Goal: Transaction & Acquisition: Register for event/course

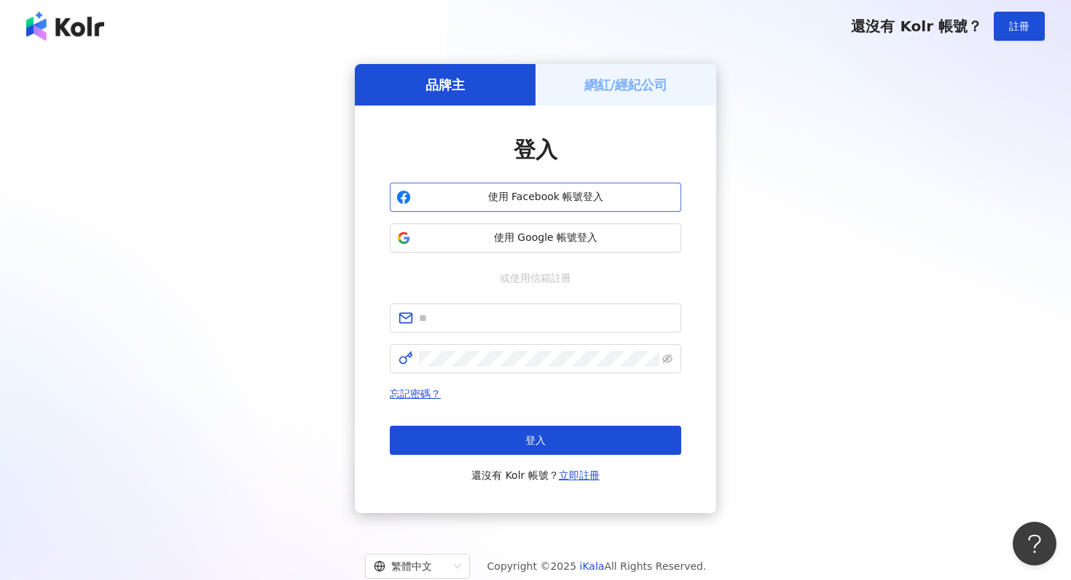
click at [606, 202] on span "使用 Facebook 帳號登入" at bounding box center [546, 197] width 258 height 15
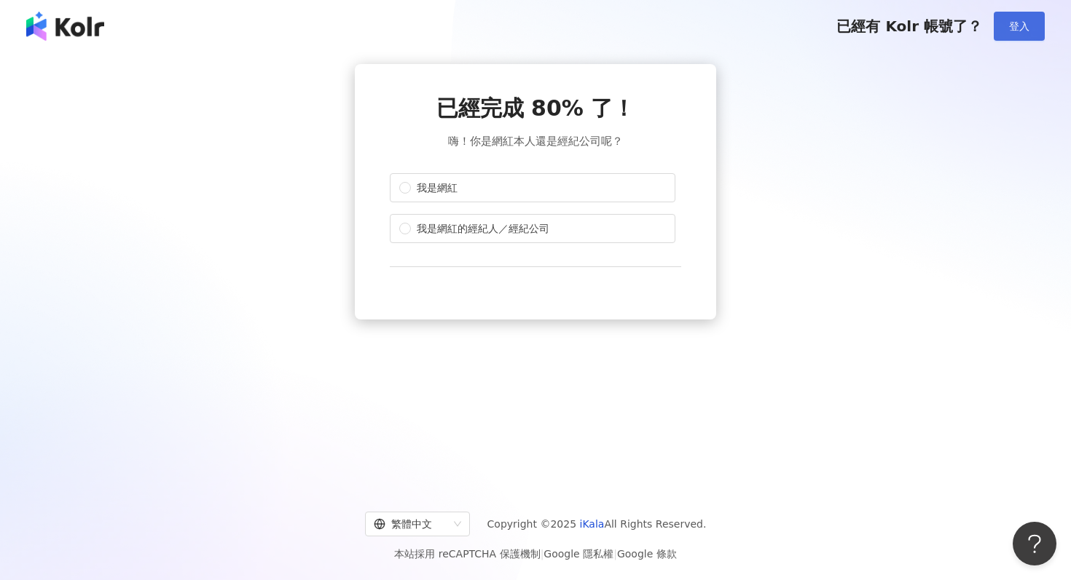
click at [1015, 32] on button "登入" at bounding box center [1018, 26] width 51 height 29
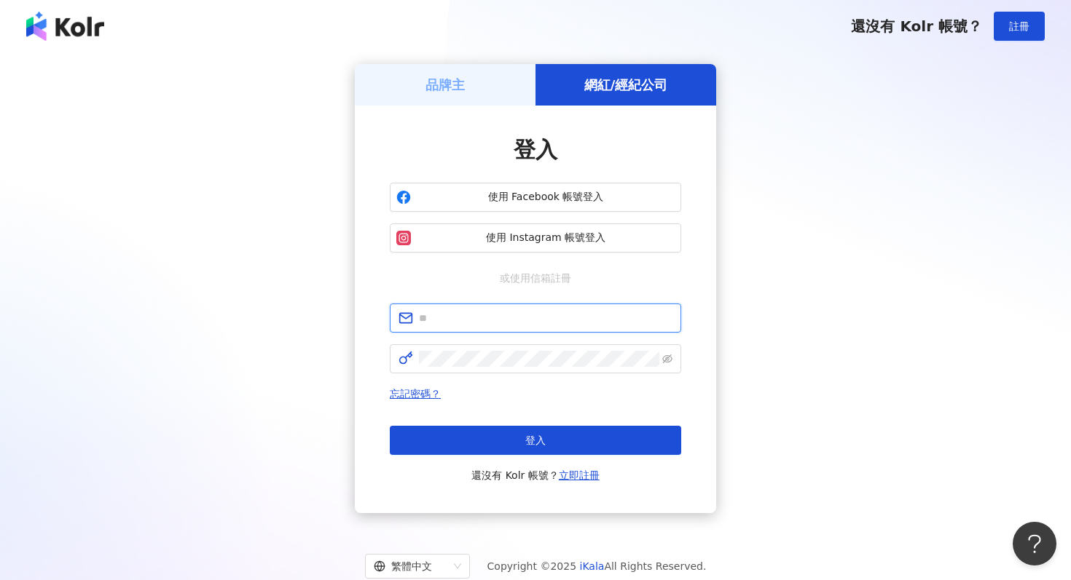
click at [506, 314] on input "text" at bounding box center [545, 318] width 253 height 16
type input "**********"
click button "登入" at bounding box center [535, 440] width 291 height 29
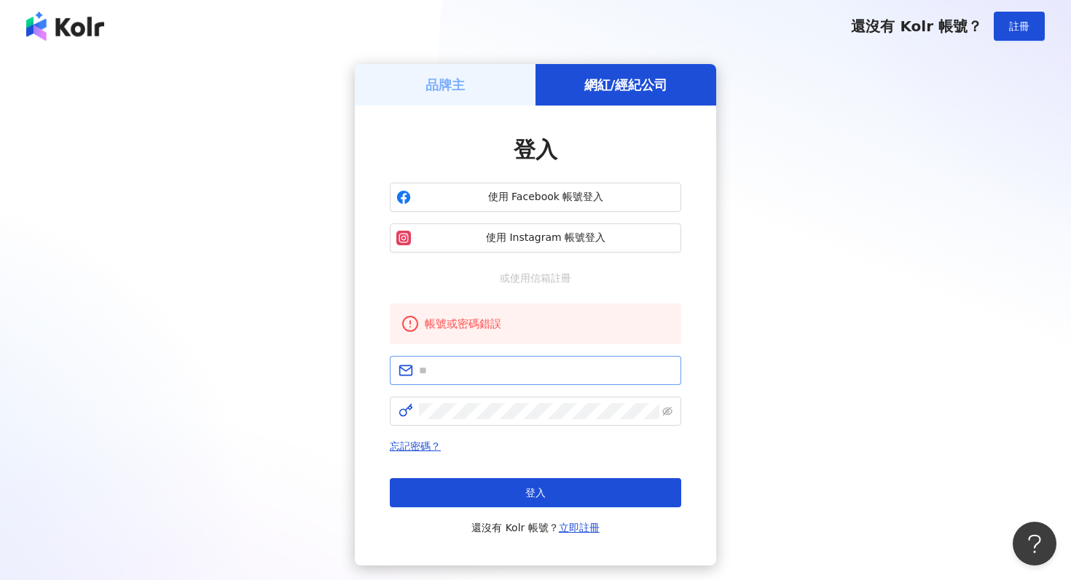
click at [470, 382] on span at bounding box center [535, 370] width 291 height 29
click at [468, 371] on input "text" at bounding box center [545, 371] width 253 height 16
type input "**********"
drag, startPoint x: 554, startPoint y: 370, endPoint x: 333, endPoint y: 350, distance: 222.3
click at [333, 350] on div "**********" at bounding box center [535, 315] width 1036 height 502
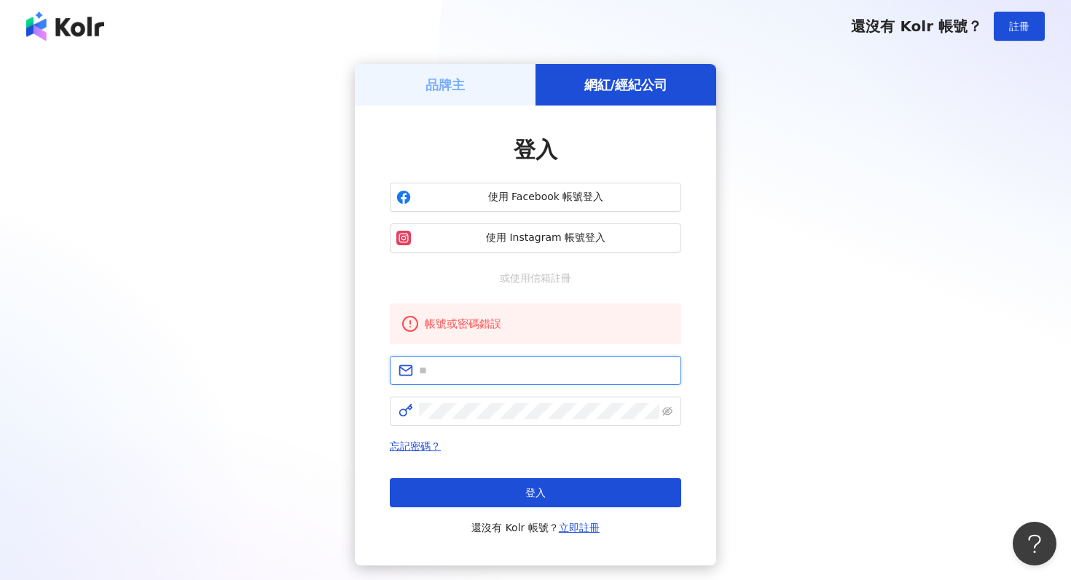
type input "*"
type input "**********"
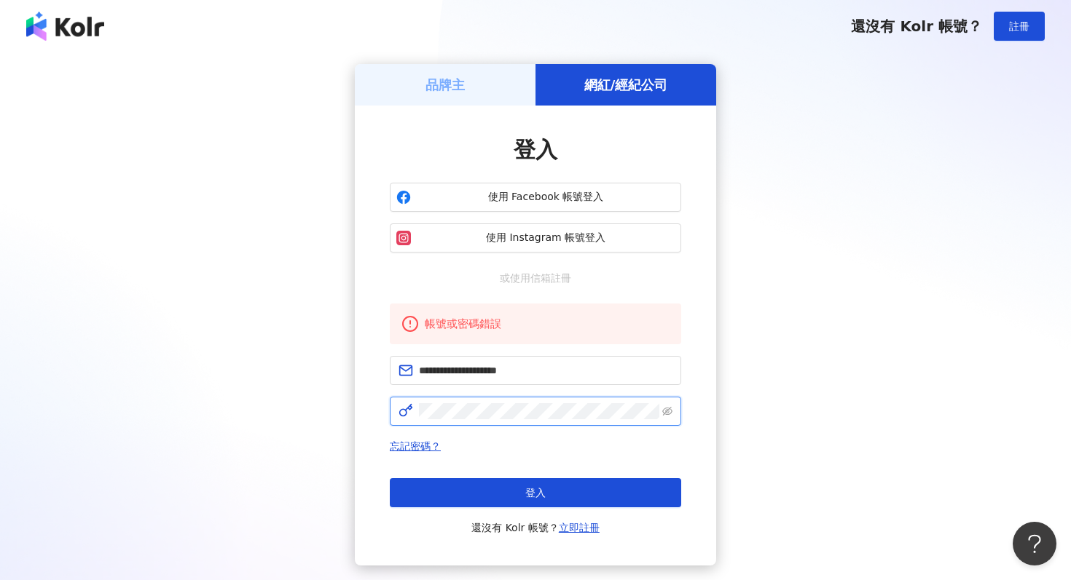
click button "登入" at bounding box center [535, 492] width 291 height 29
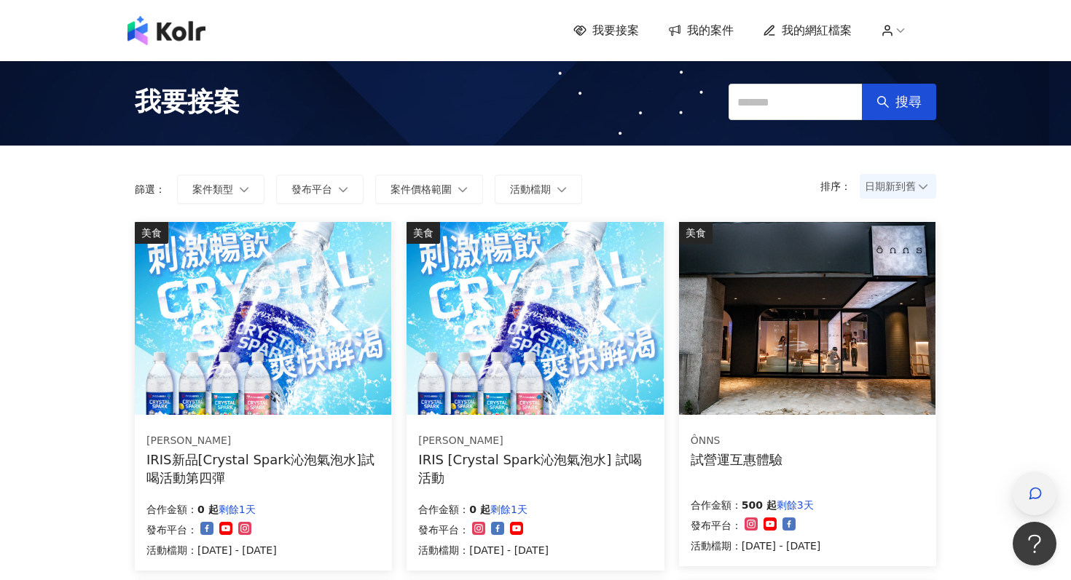
click at [1023, 500] on div "button" at bounding box center [1034, 494] width 44 height 44
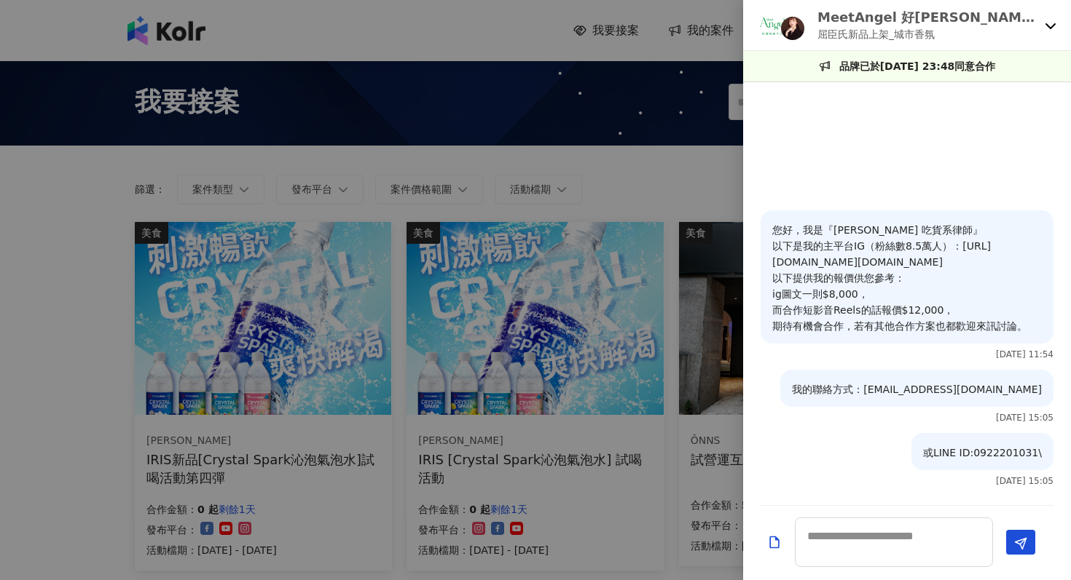
click at [881, 28] on p "屈臣氏新品上架_城市香氛" at bounding box center [927, 34] width 221 height 16
click at [655, 168] on div at bounding box center [535, 290] width 1071 height 580
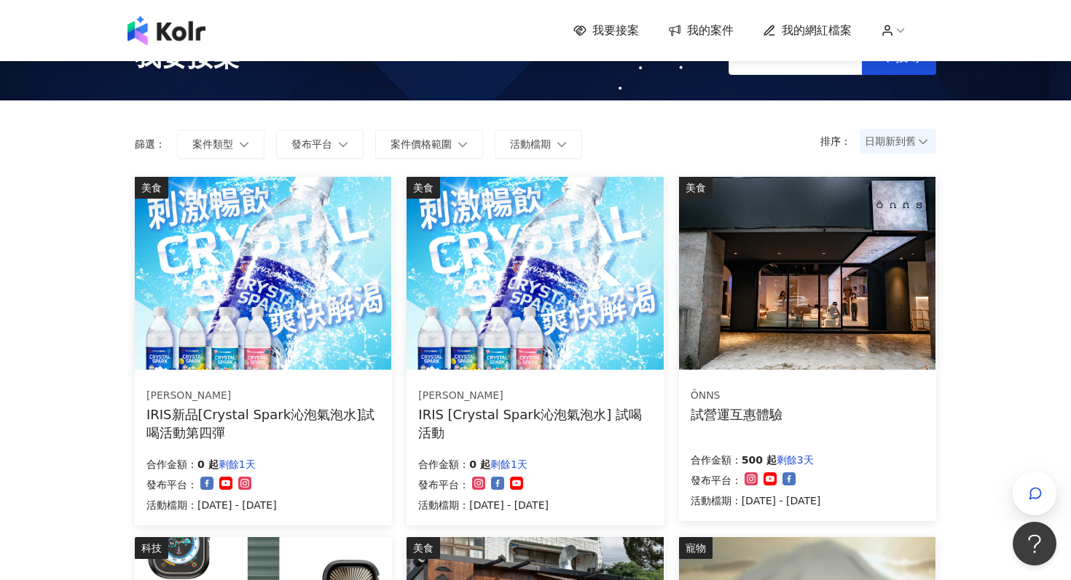
scroll to position [48, 0]
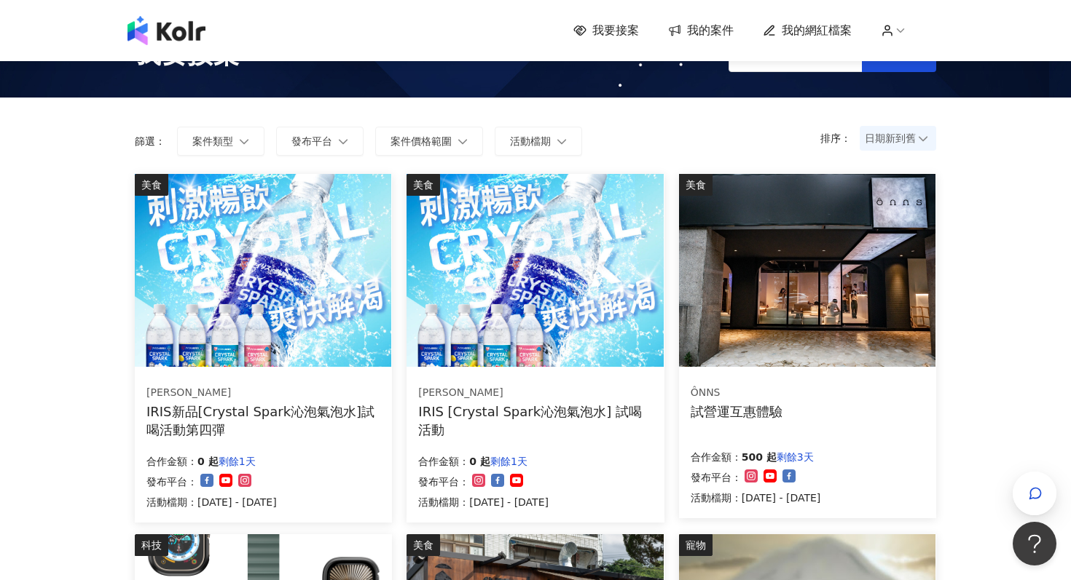
click at [812, 283] on img at bounding box center [807, 270] width 256 height 193
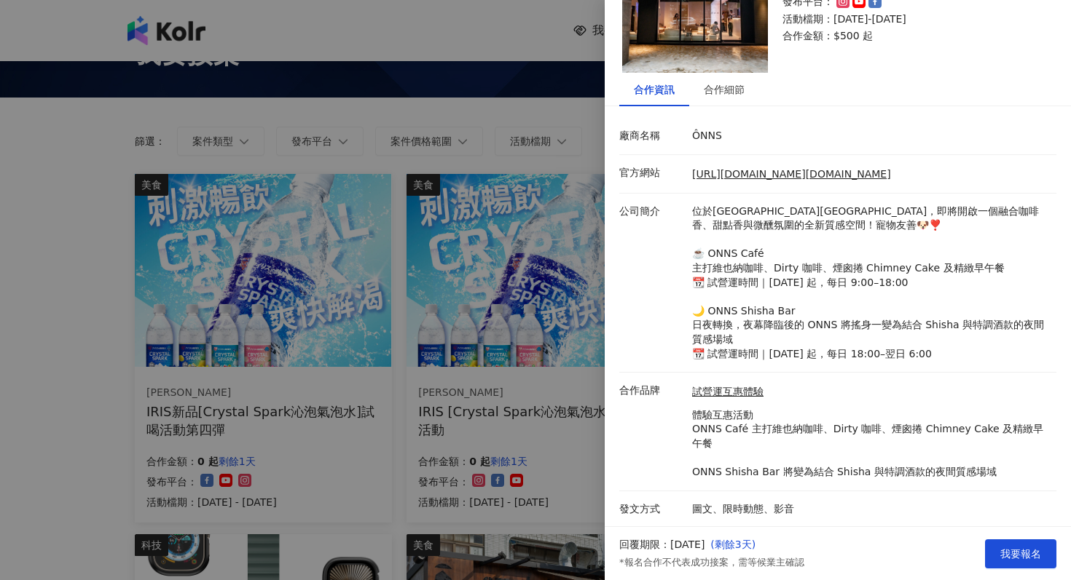
scroll to position [0, 0]
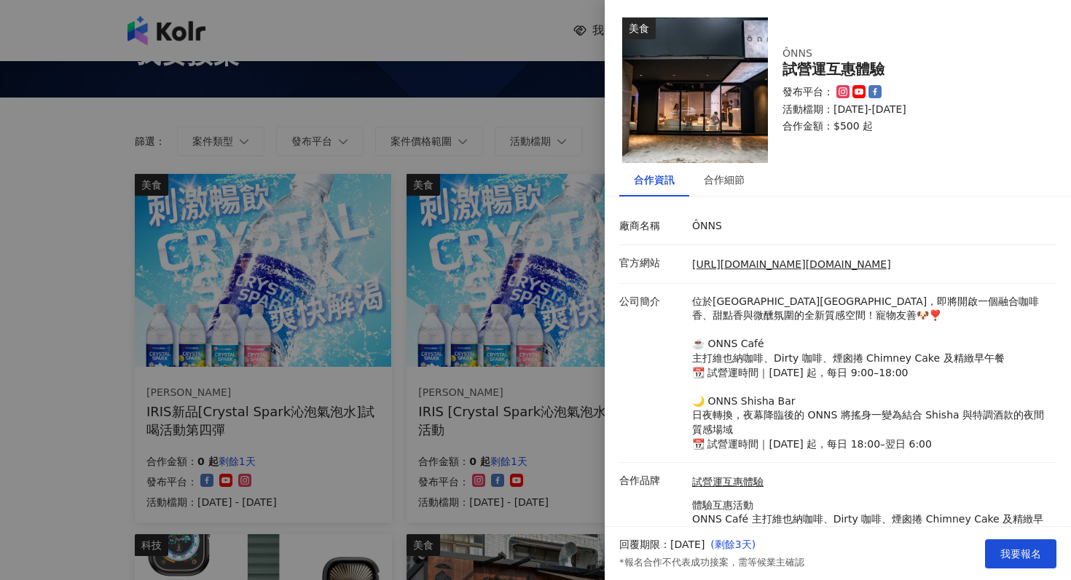
click at [558, 429] on div at bounding box center [535, 290] width 1071 height 580
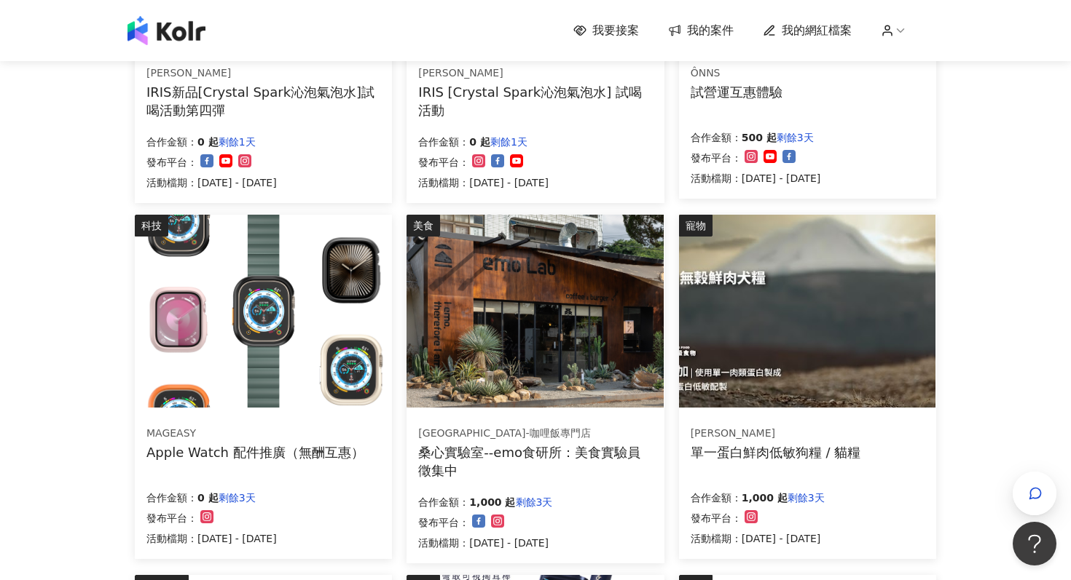
scroll to position [444, 0]
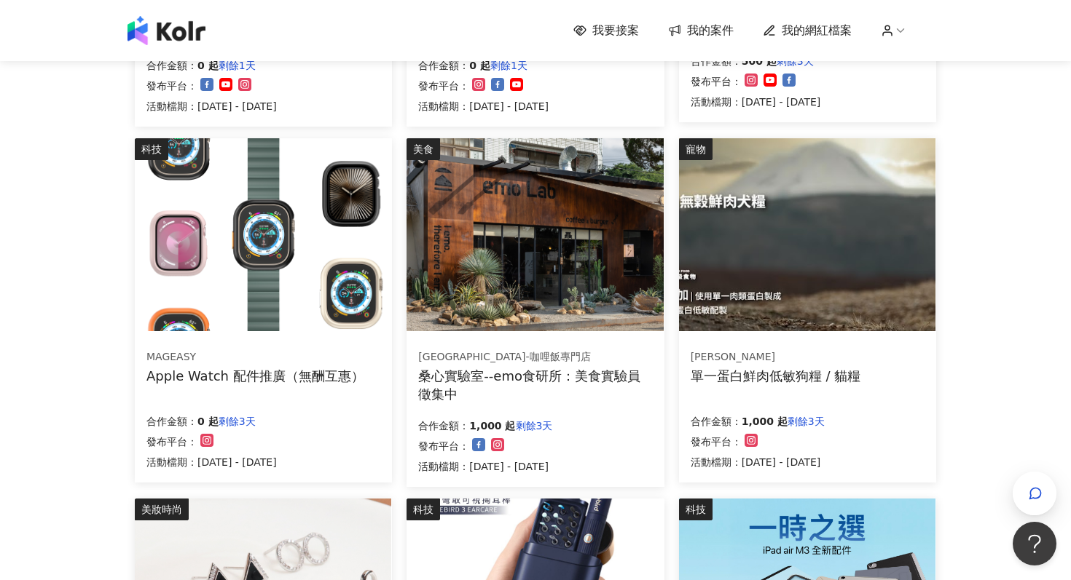
click at [581, 407] on div "[GEOGRAPHIC_DATA]-咖哩飯專門店 桑心實驗室--emo食研所：美食實驗員徵集中 合作金額： 1,000 起 剩餘3天 發布平台： 活動檔期：[…" at bounding box center [534, 412] width 257 height 150
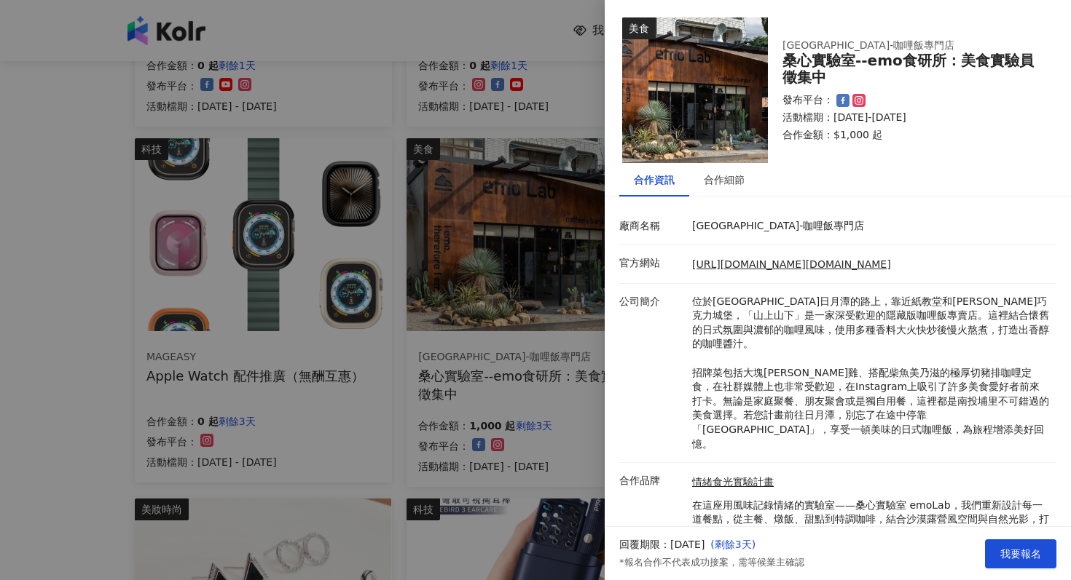
click at [581, 407] on div at bounding box center [535, 290] width 1071 height 580
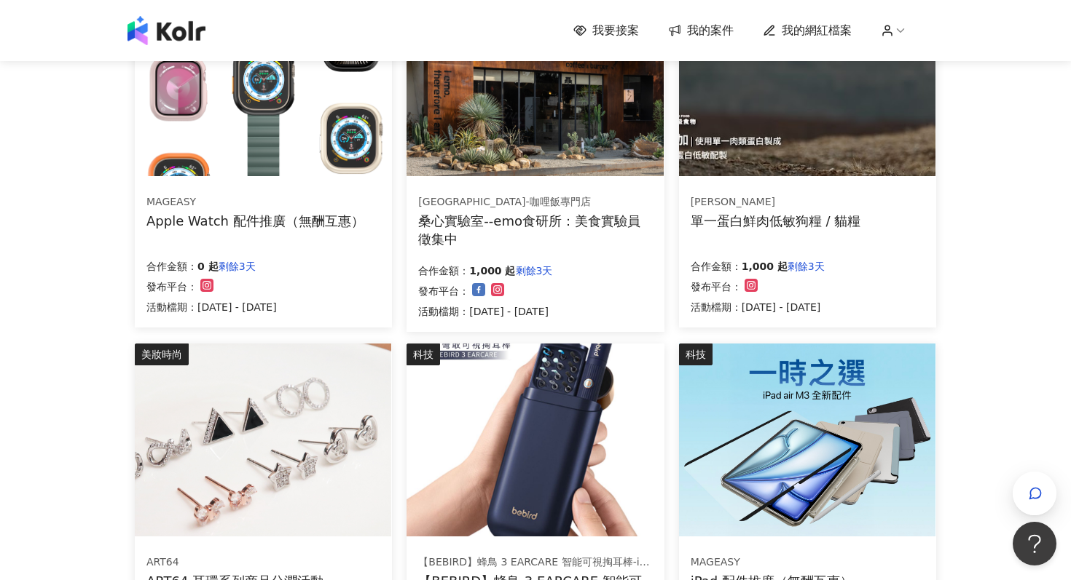
scroll to position [832, 0]
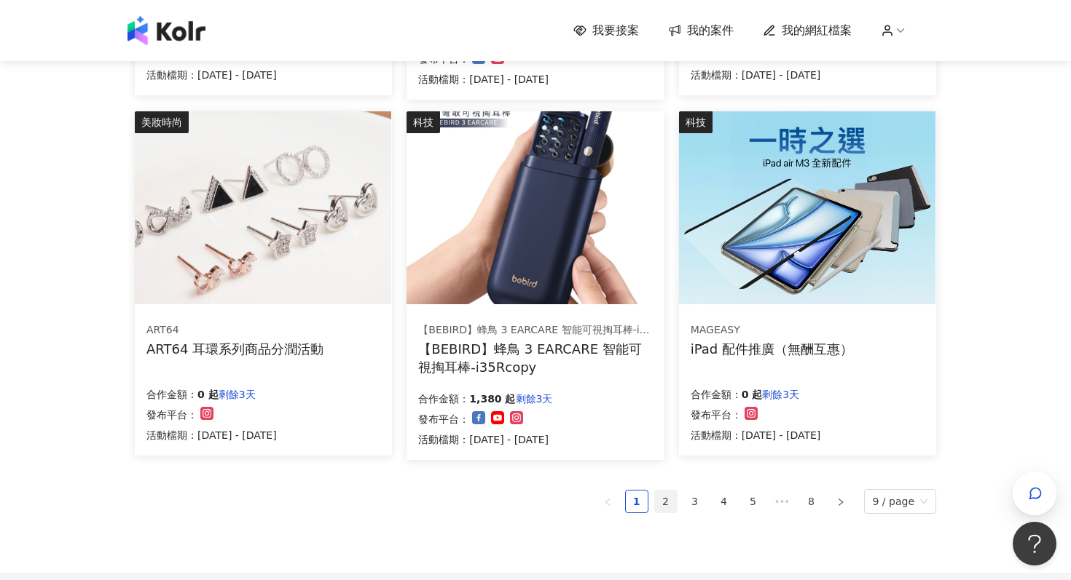
click at [674, 502] on link "2" at bounding box center [666, 502] width 22 height 22
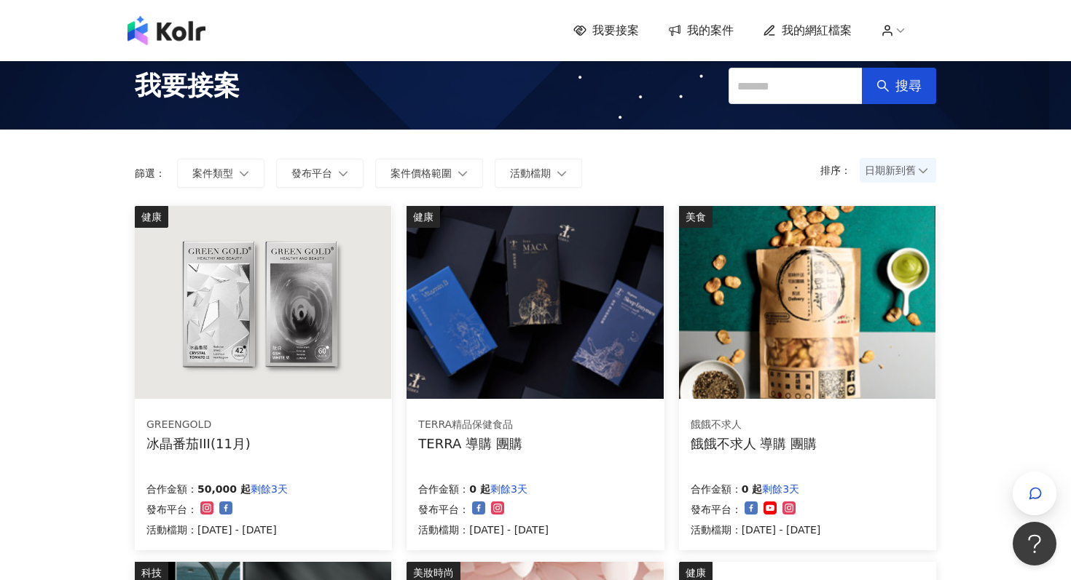
scroll to position [21, 0]
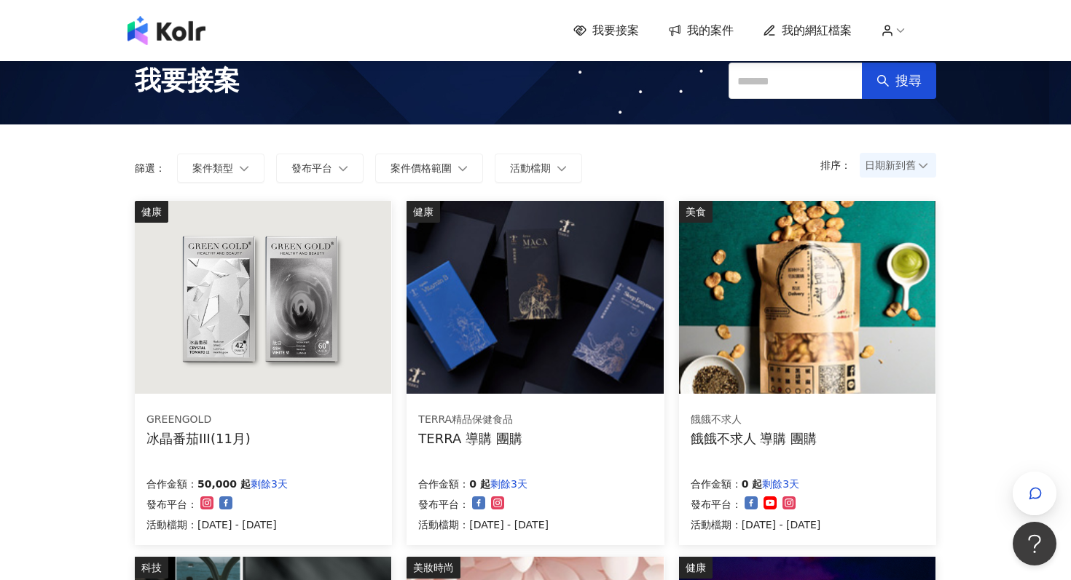
click at [311, 363] on img at bounding box center [263, 297] width 256 height 193
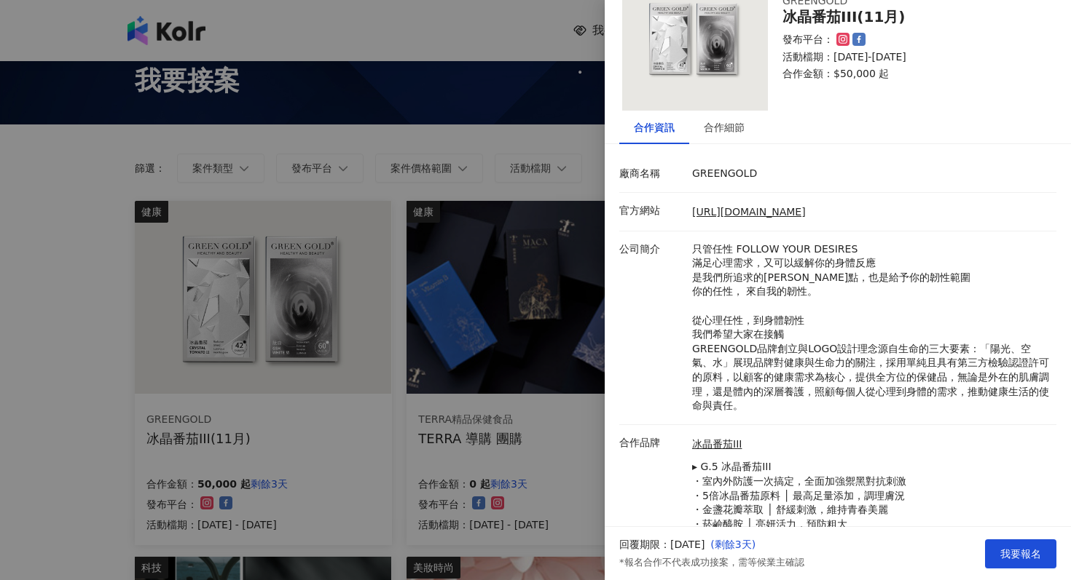
scroll to position [104, 0]
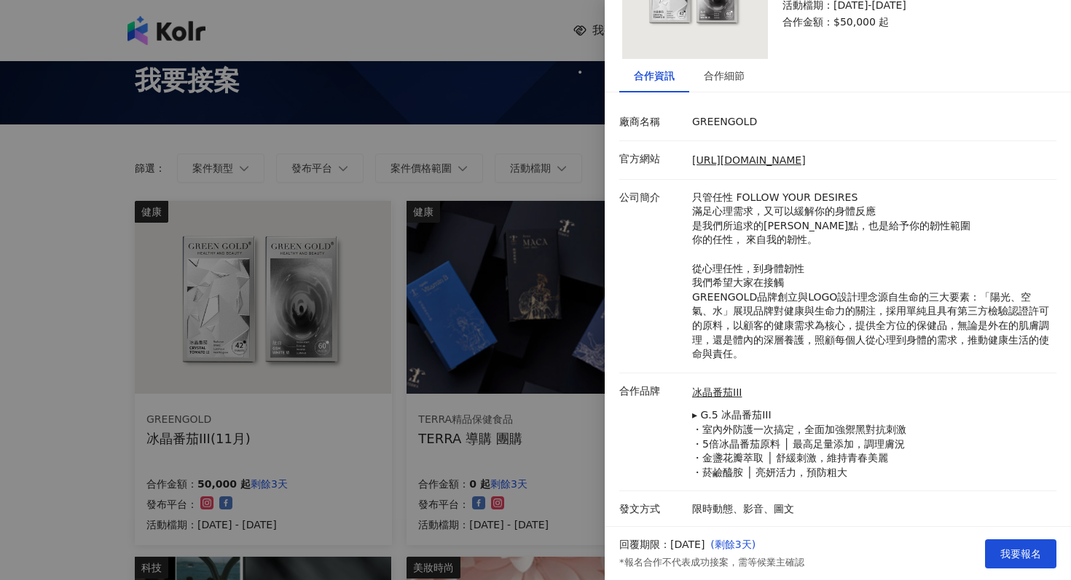
click at [533, 441] on div at bounding box center [535, 290] width 1071 height 580
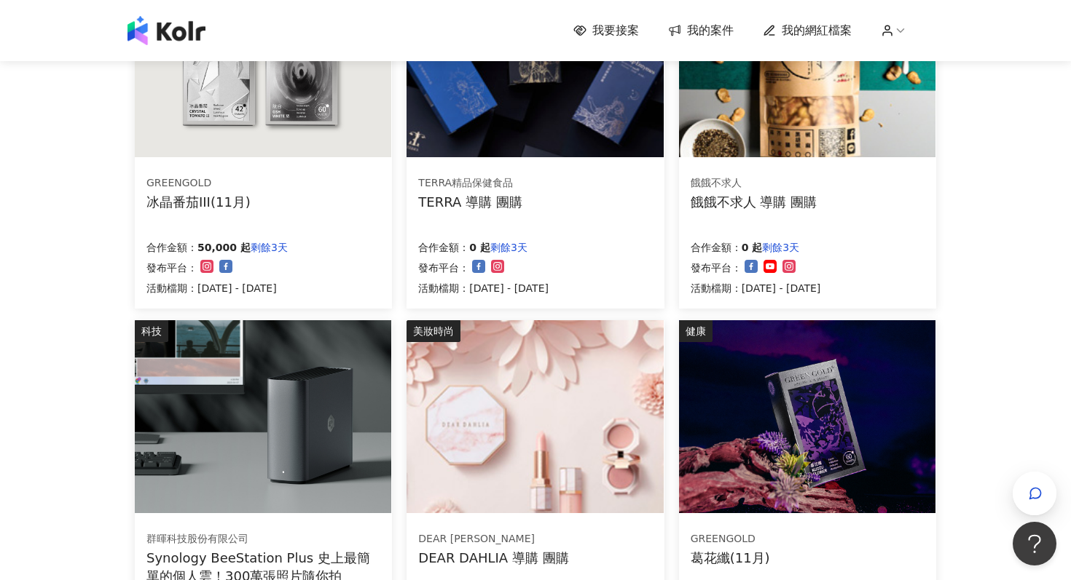
scroll to position [465, 0]
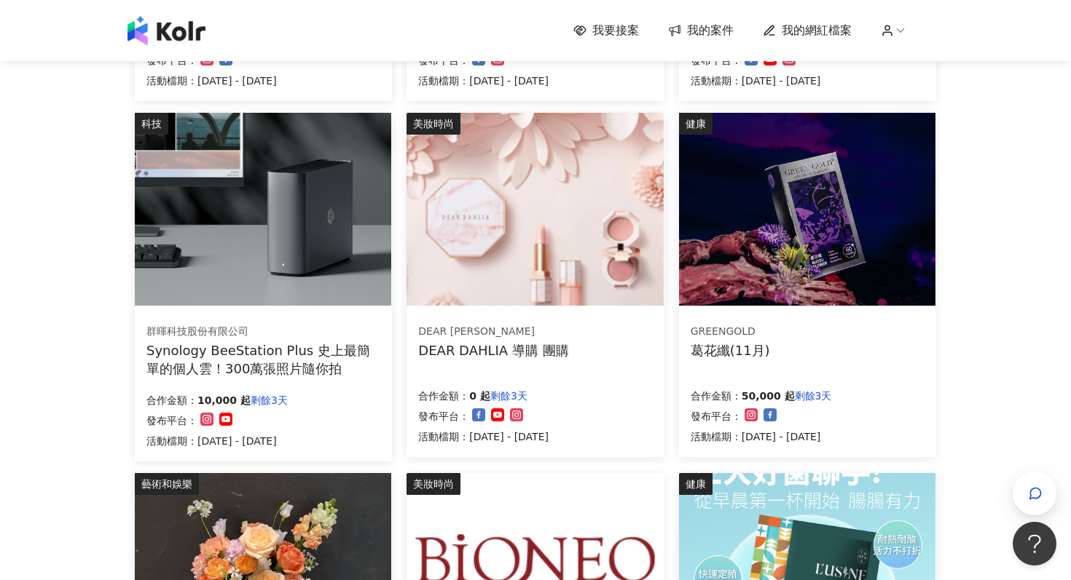
click at [314, 397] on div "合作金額： 10,000 起 剩餘3天 發布平台： 活動檔期：[DATE] - [DATE]" at bounding box center [263, 419] width 234 height 61
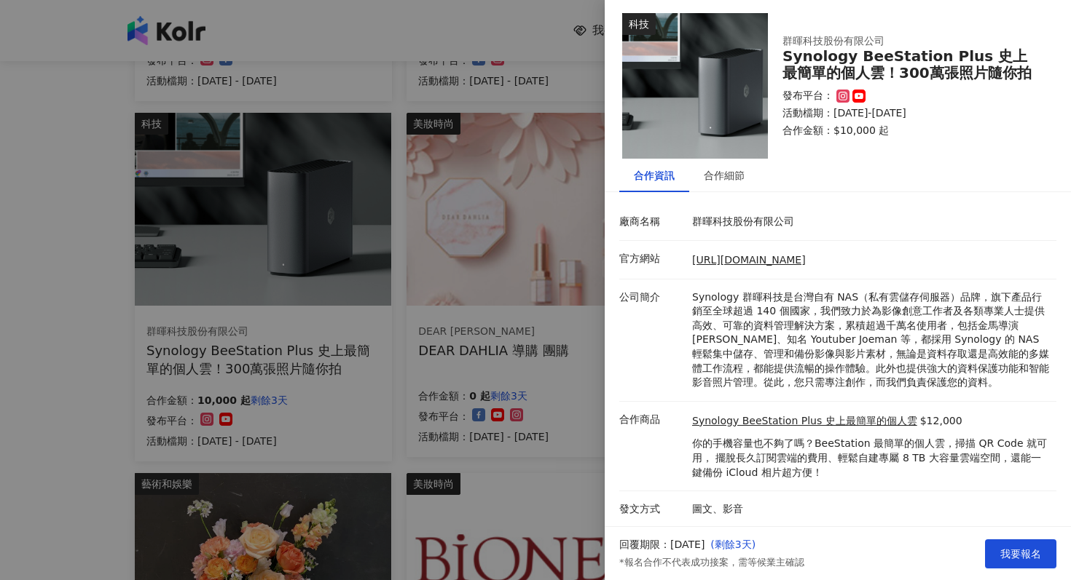
scroll to position [0, 0]
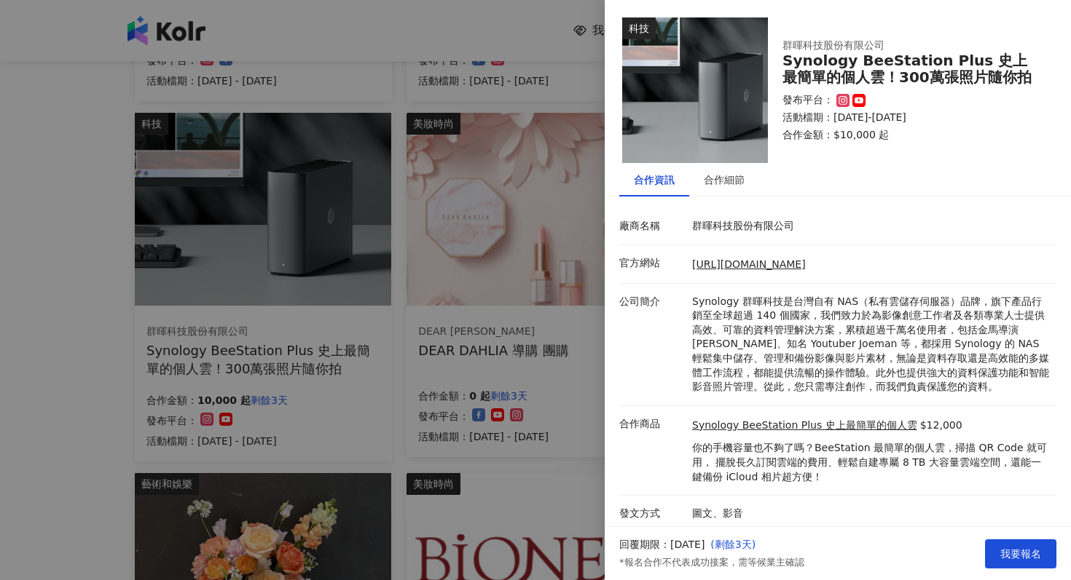
click at [566, 380] on div at bounding box center [535, 290] width 1071 height 580
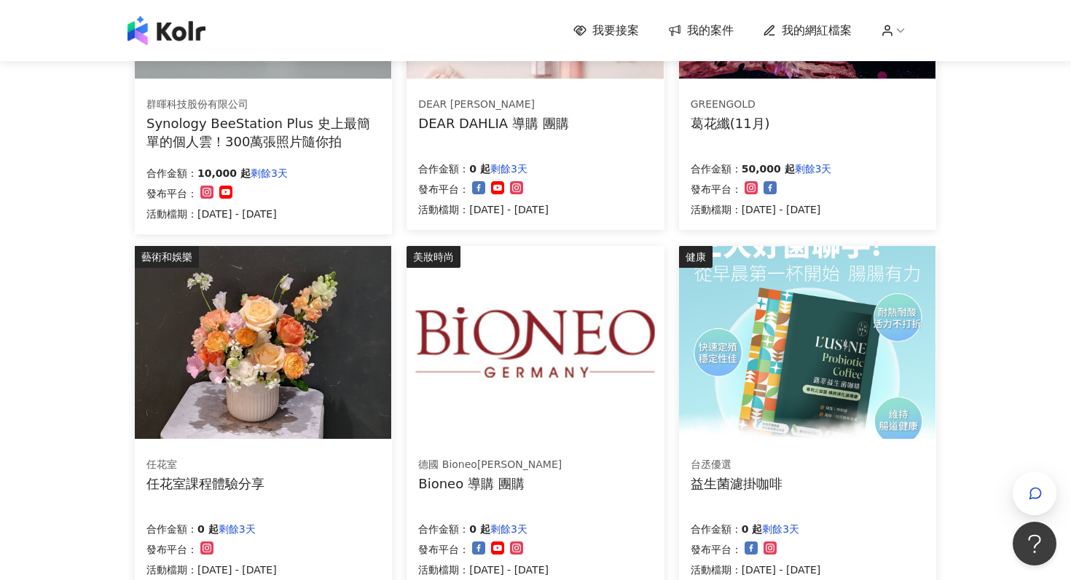
scroll to position [757, 0]
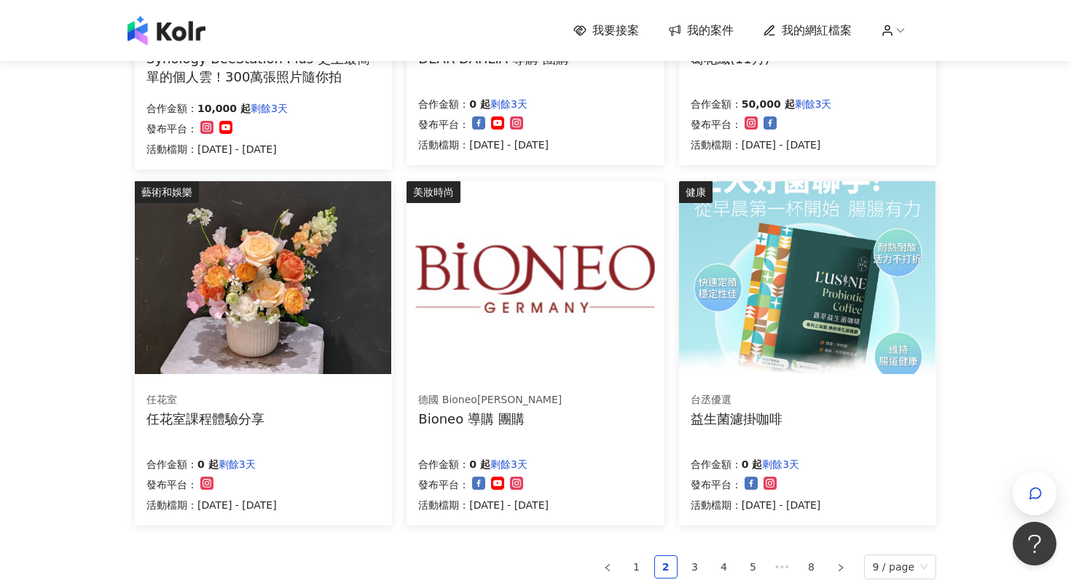
click at [323, 323] on img at bounding box center [263, 277] width 256 height 193
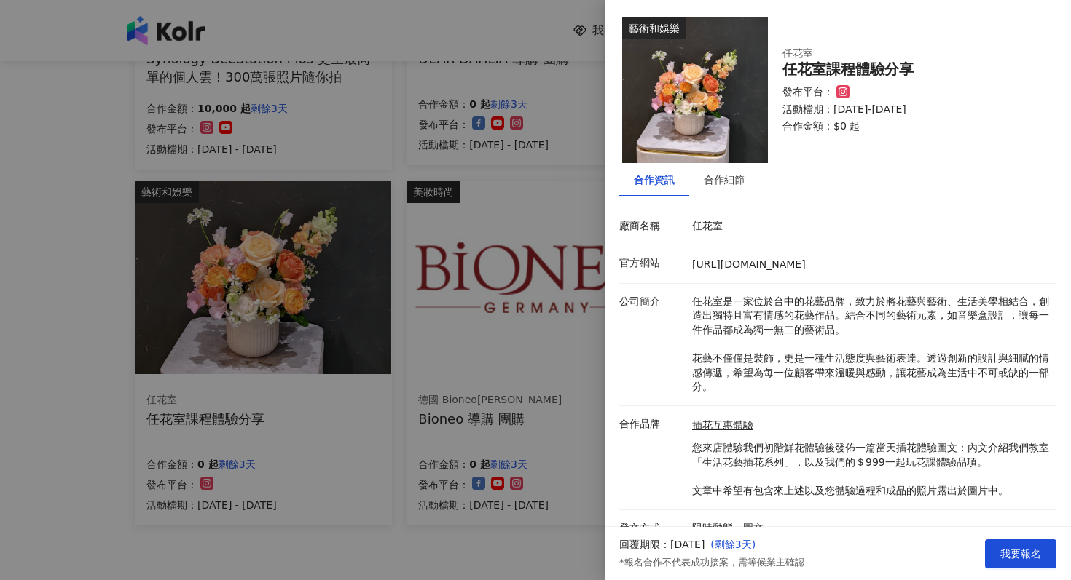
click at [462, 376] on div at bounding box center [535, 290] width 1071 height 580
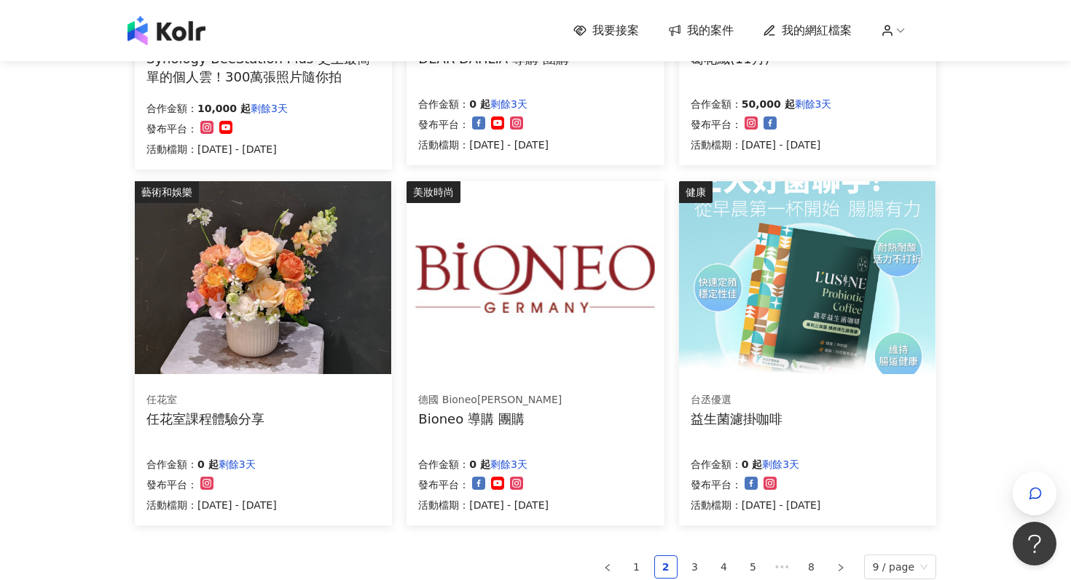
scroll to position [839, 0]
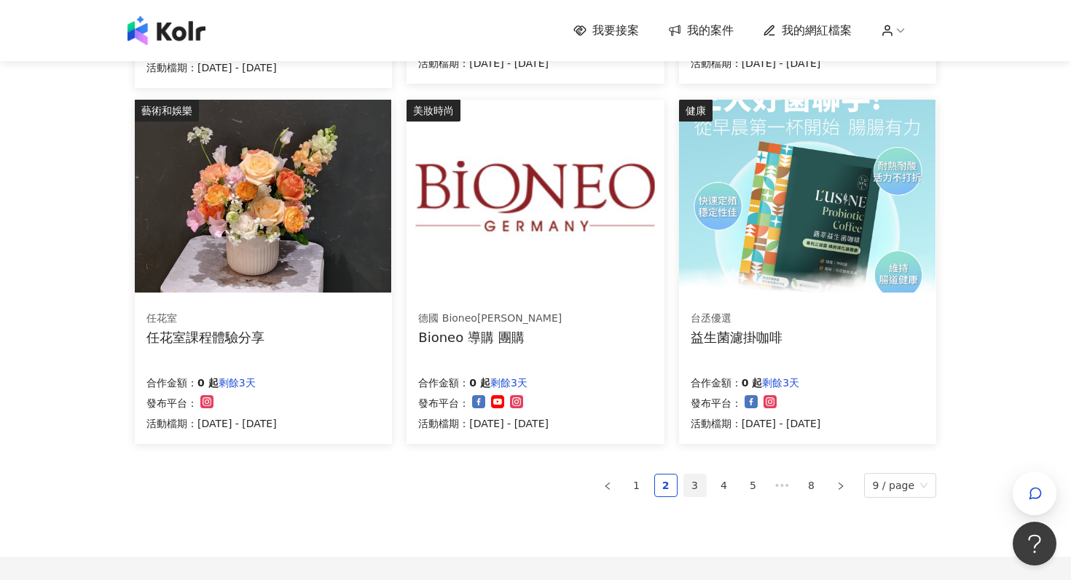
click at [695, 487] on link "3" at bounding box center [695, 486] width 22 height 22
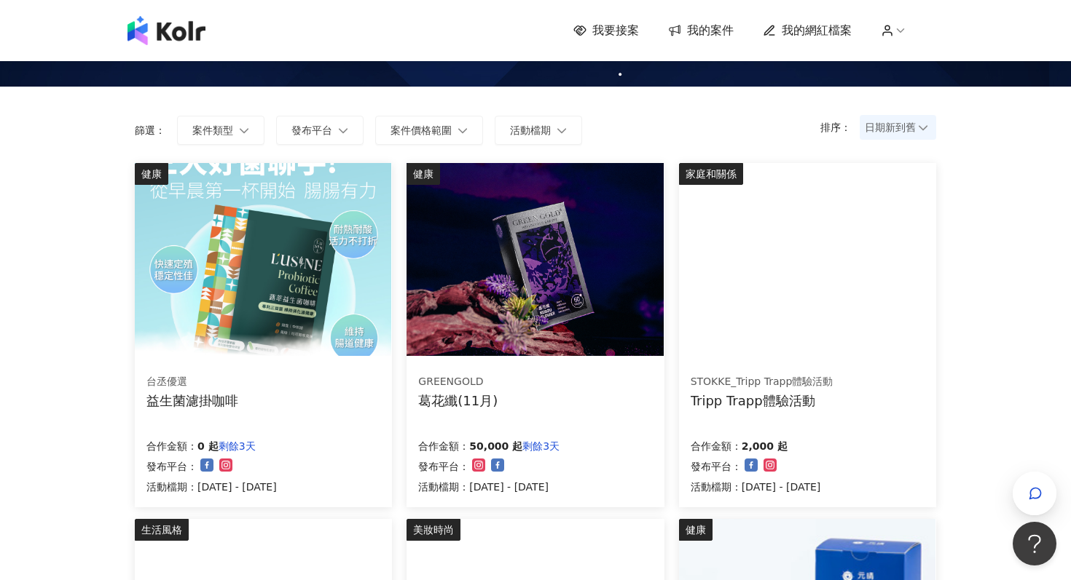
scroll to position [155, 0]
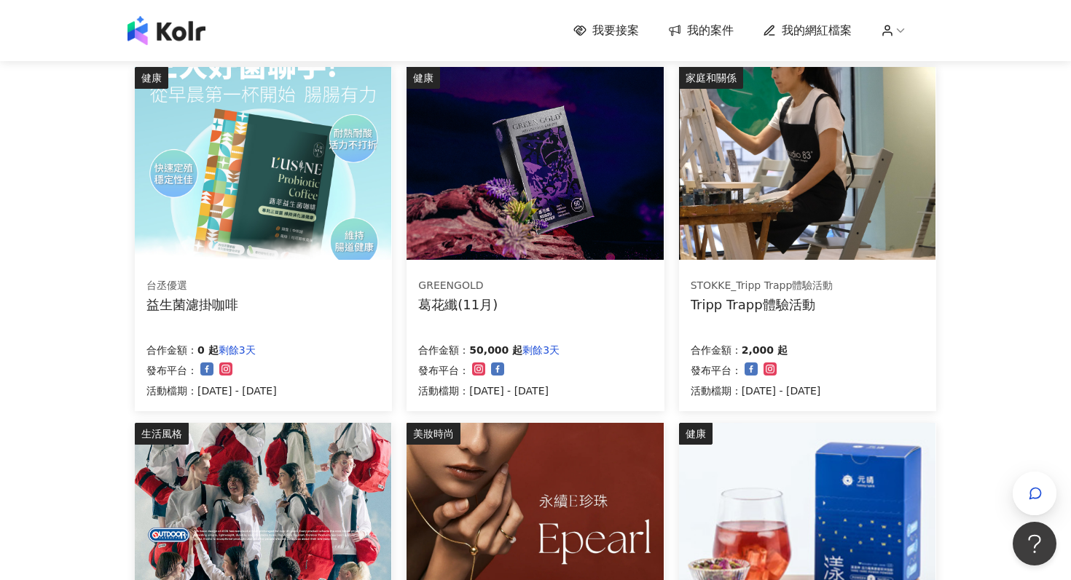
click at [796, 214] on img at bounding box center [807, 163] width 256 height 193
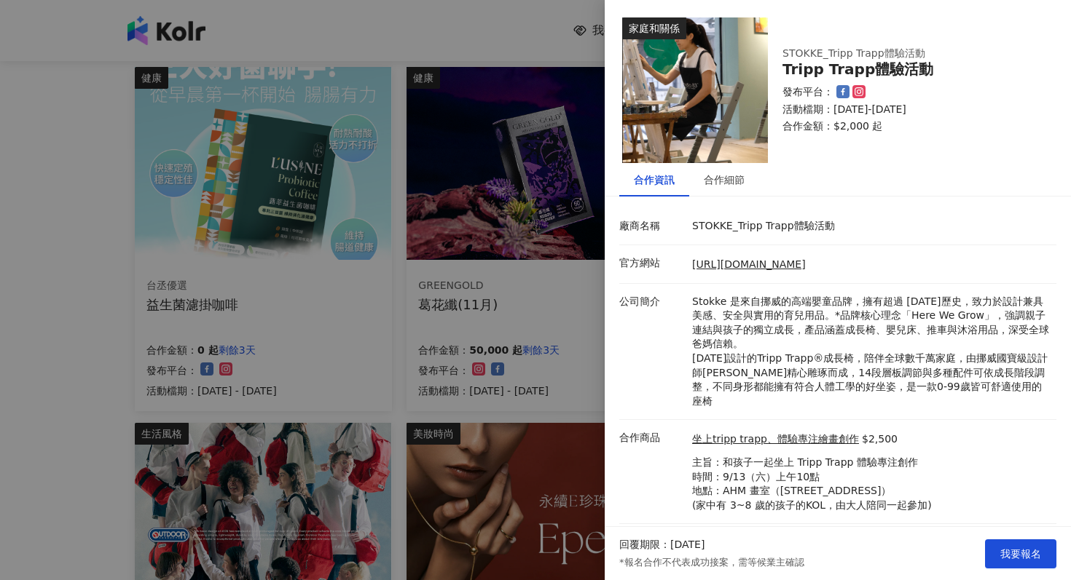
click at [454, 270] on div at bounding box center [535, 290] width 1071 height 580
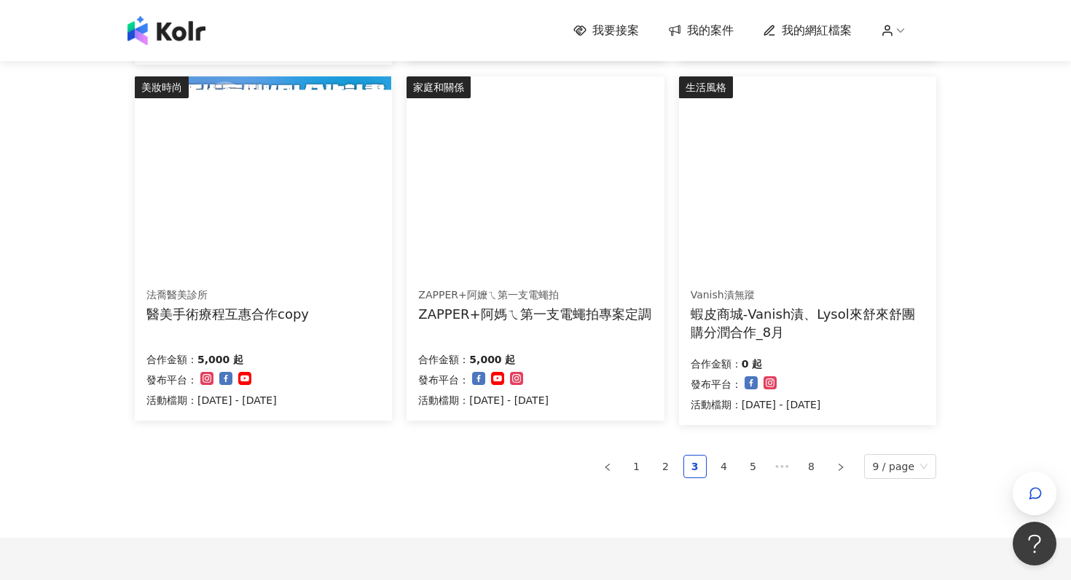
scroll to position [865, 0]
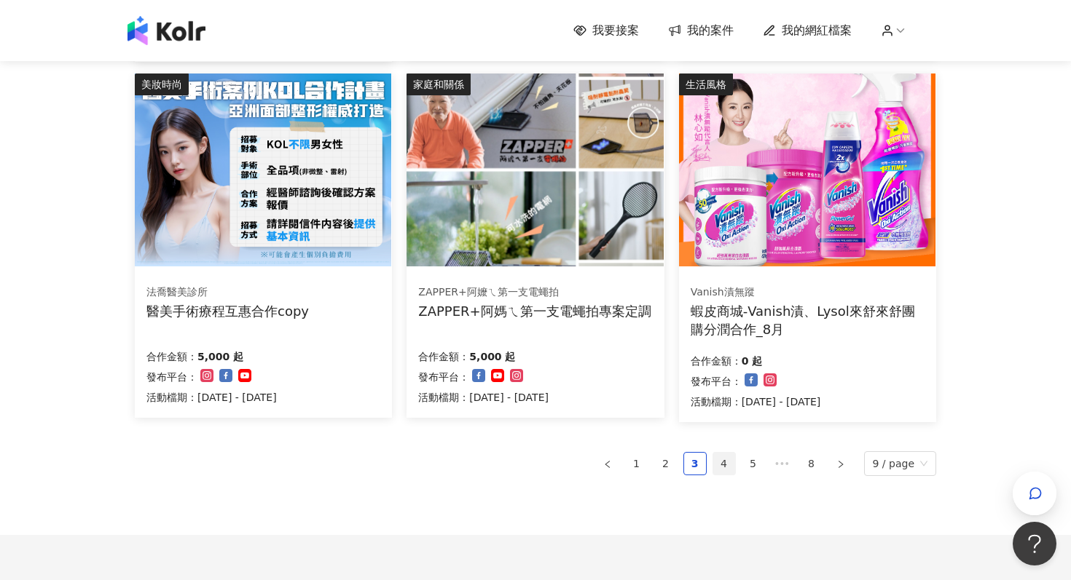
click at [724, 465] on link "4" at bounding box center [724, 464] width 22 height 22
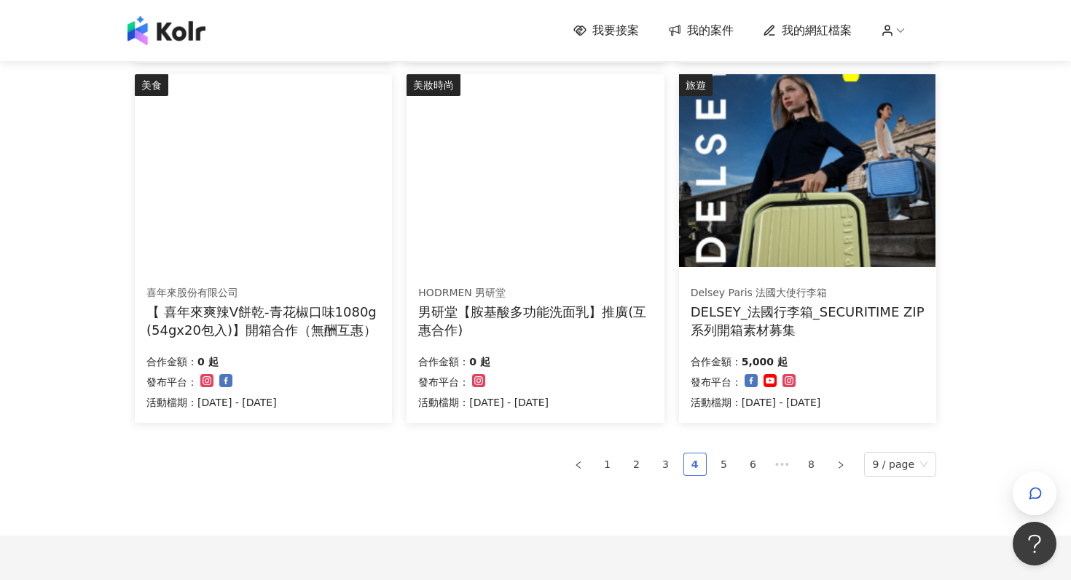
scroll to position [853, 0]
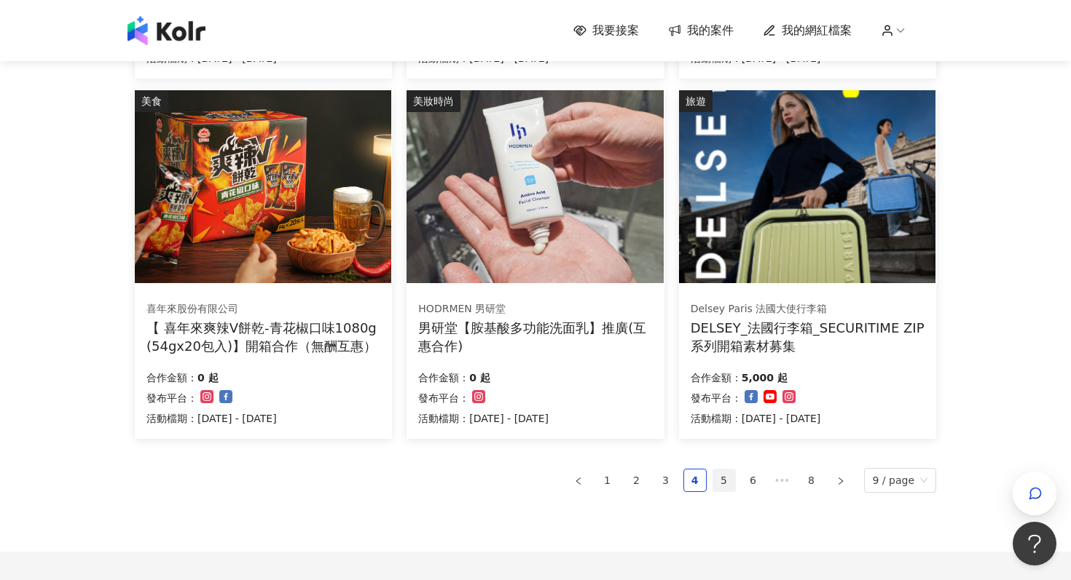
click at [725, 478] on link "5" at bounding box center [724, 481] width 22 height 22
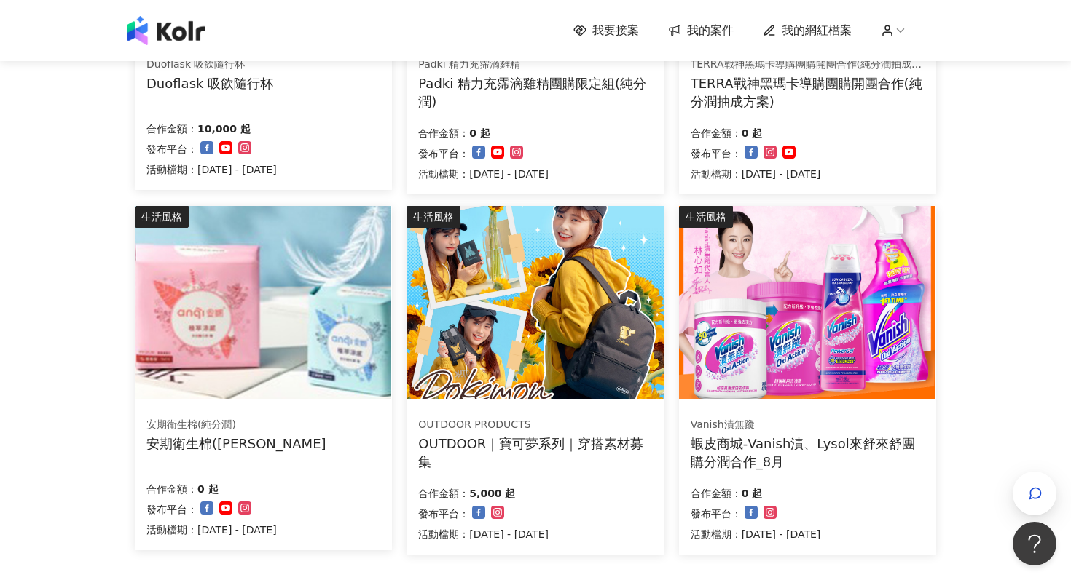
scroll to position [985, 0]
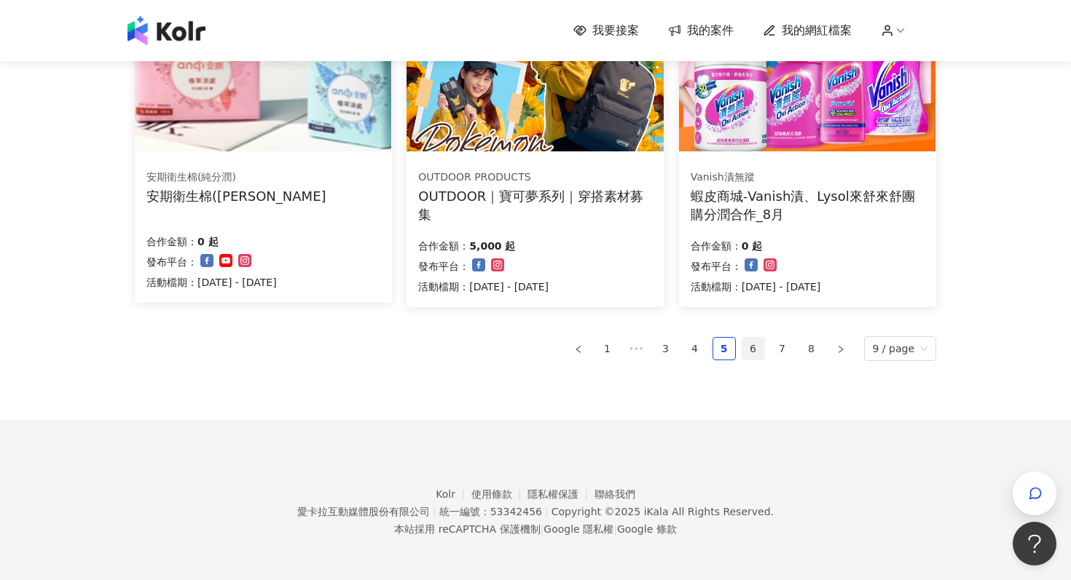
click at [760, 350] on link "6" at bounding box center [753, 349] width 22 height 22
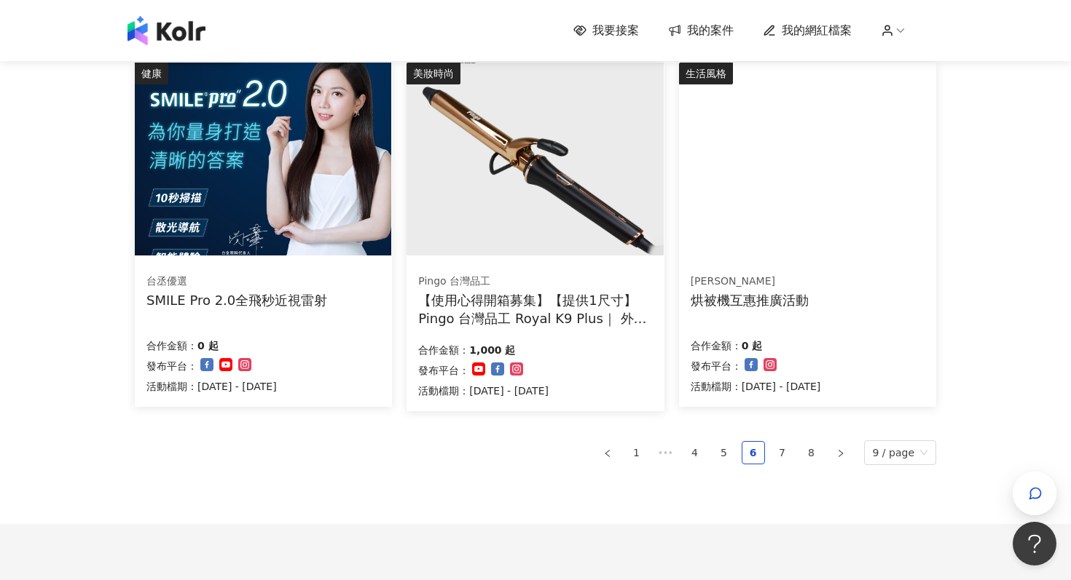
scroll to position [882, 0]
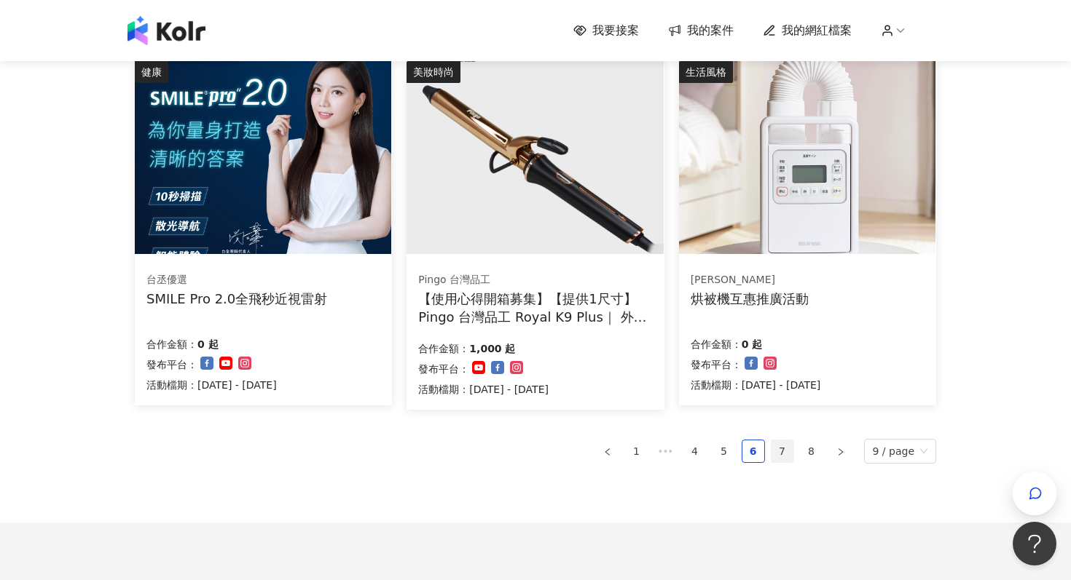
click at [785, 454] on link "7" at bounding box center [782, 452] width 22 height 22
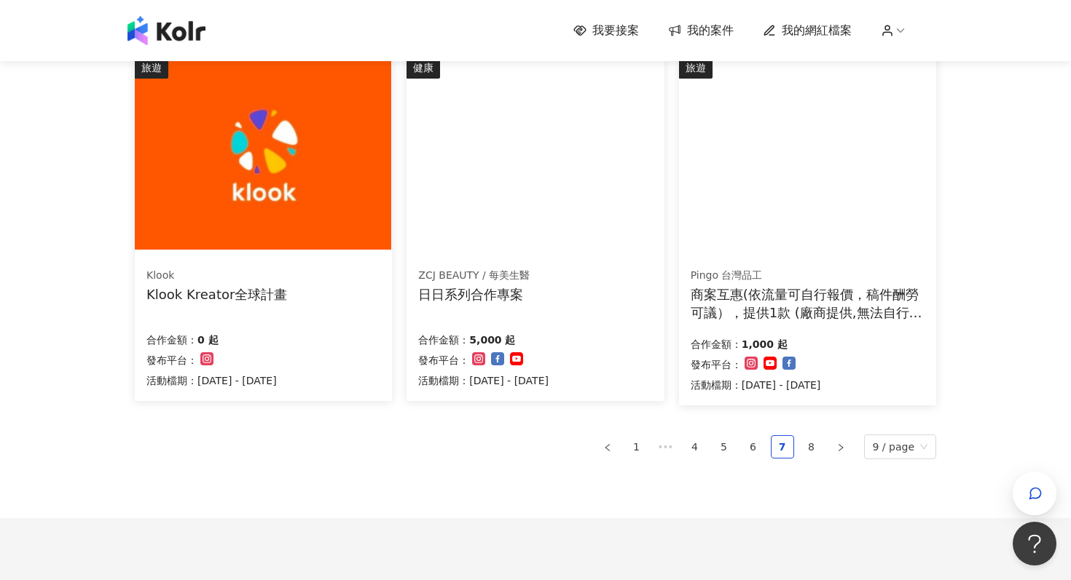
scroll to position [878, 0]
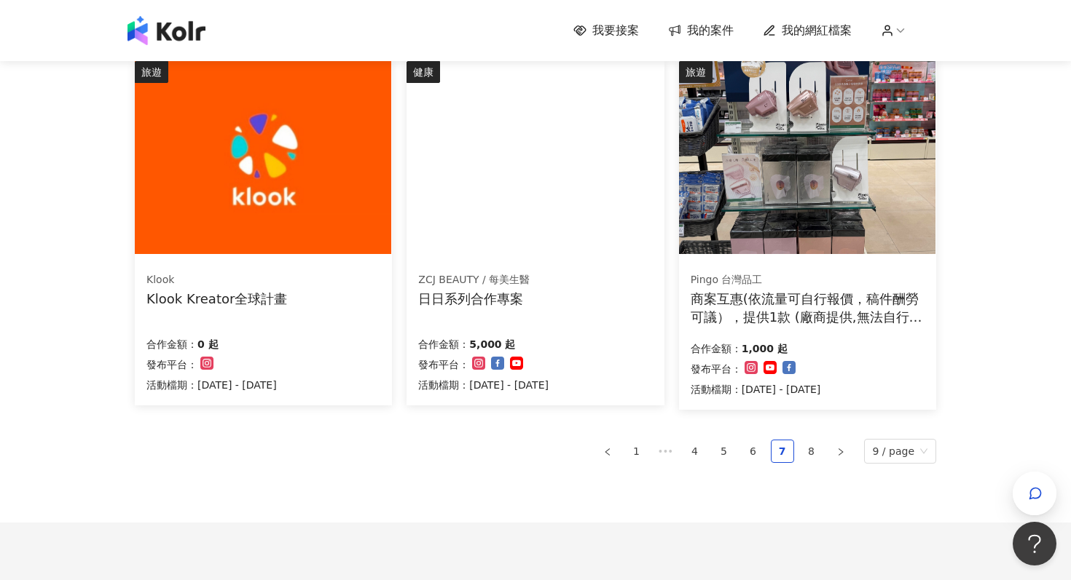
click at [324, 338] on div "合作金額： 0 起 發布平台： 活動檔期：[DATE] - [DATE]" at bounding box center [263, 363] width 234 height 61
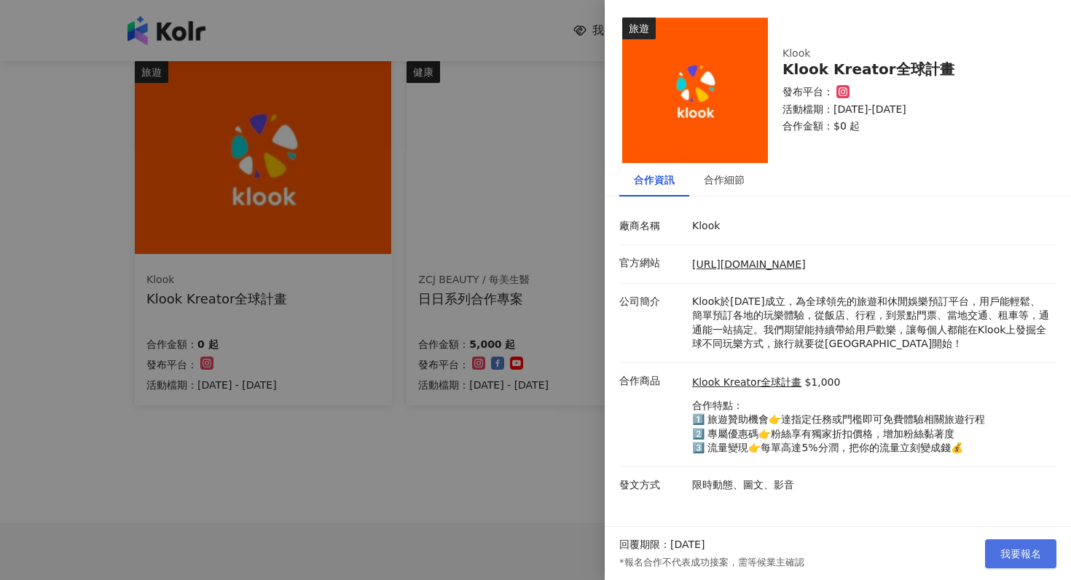
click at [998, 551] on button "我要報名" at bounding box center [1020, 554] width 71 height 29
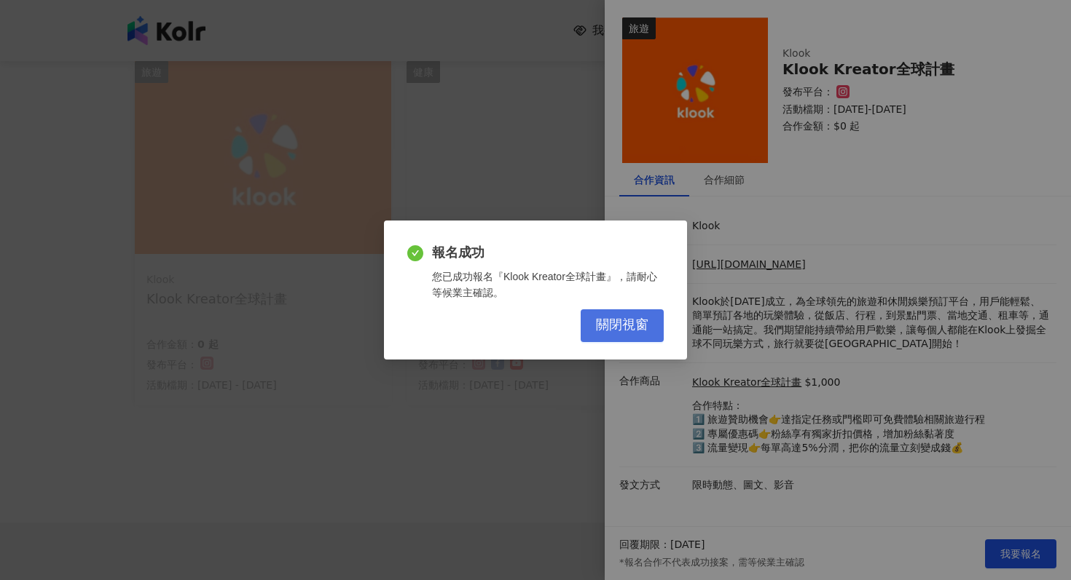
click at [623, 331] on span "關閉視窗" at bounding box center [622, 326] width 52 height 16
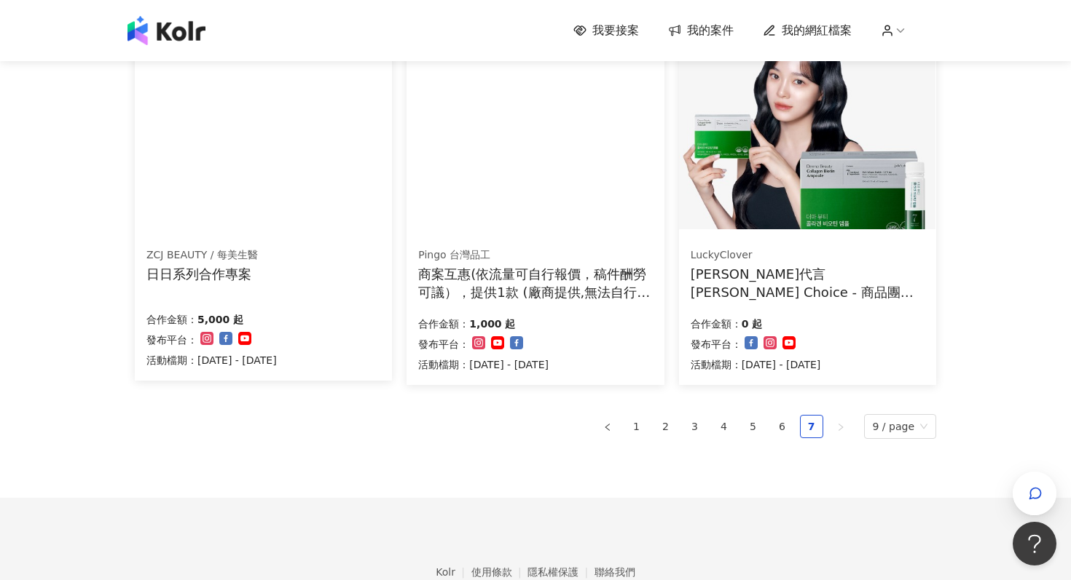
scroll to position [981, 0]
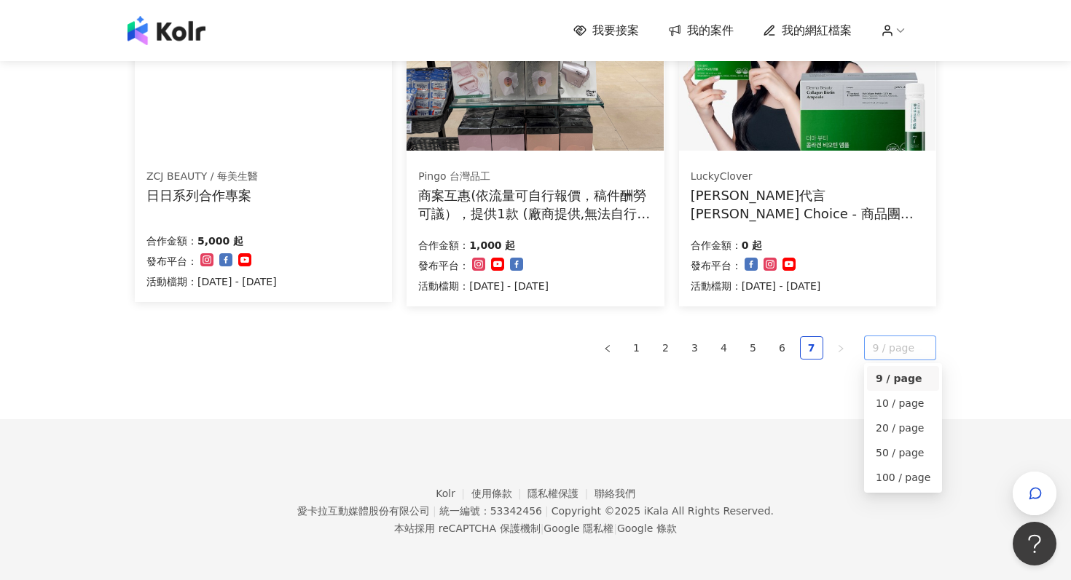
click at [888, 354] on span "9 / page" at bounding box center [900, 347] width 55 height 23
click at [814, 344] on link "7" at bounding box center [811, 348] width 22 height 22
